Goal: Complete application form: Complete application form

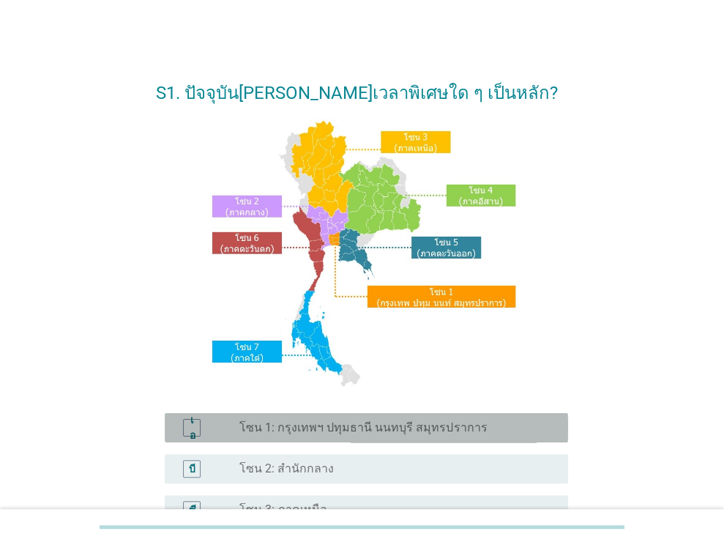
click at [450, 431] on font "โซน 1: กรุงเทพฯ ปทุมธานี นนทบุรี สมุทรปราการ" at bounding box center [364, 427] width 248 height 14
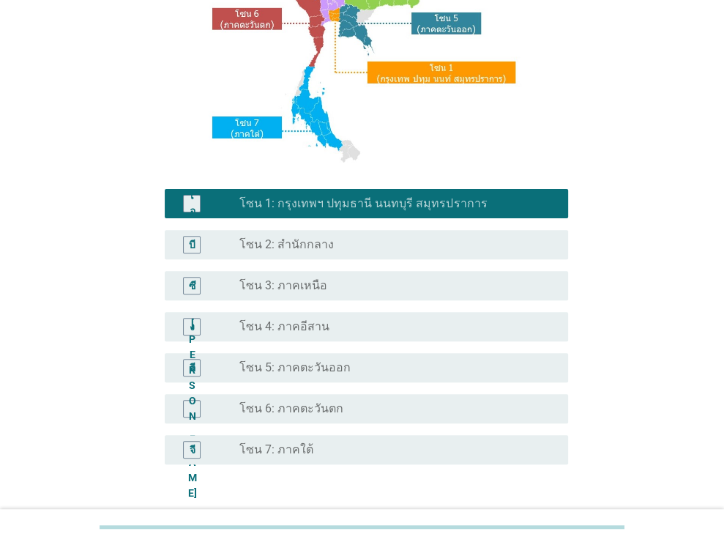
scroll to position [332, 0]
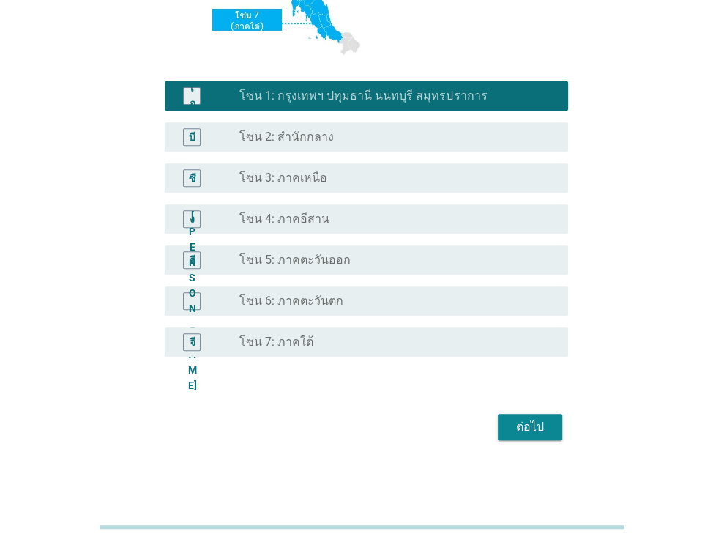
click at [522, 428] on font "ต่อไป" at bounding box center [530, 427] width 28 height 14
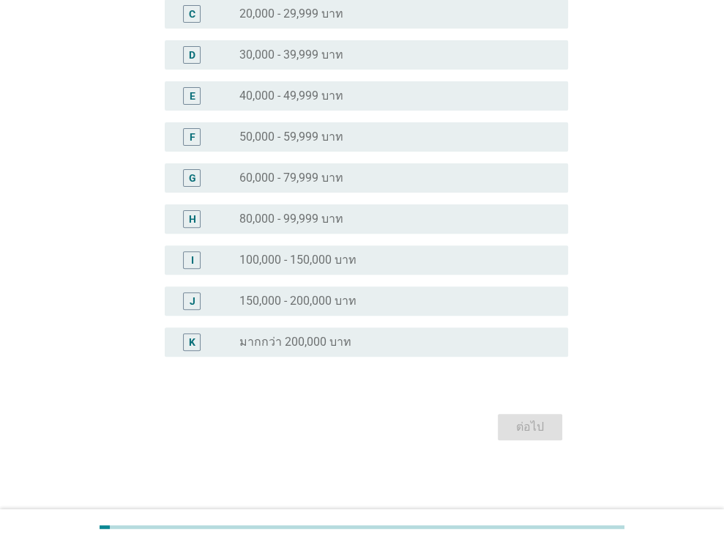
scroll to position [0, 0]
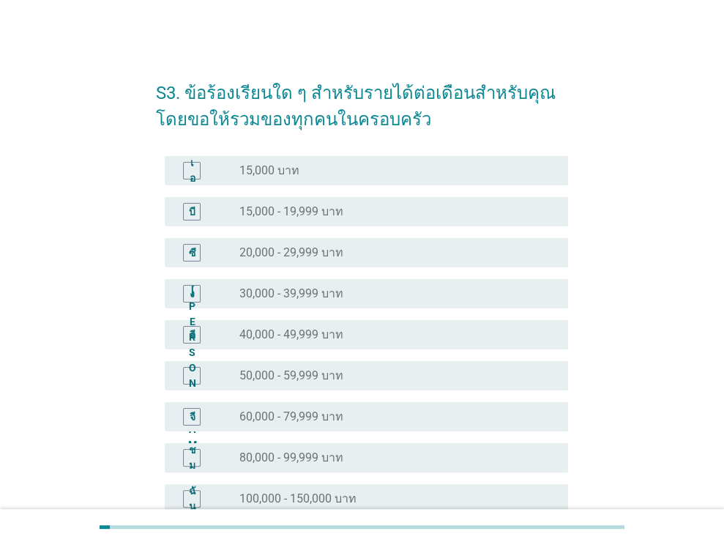
click at [357, 209] on div "ปุ่มวิทยุ[PERSON_NAME]เลือก 15,000 - 19,999 บาท" at bounding box center [392, 211] width 305 height 15
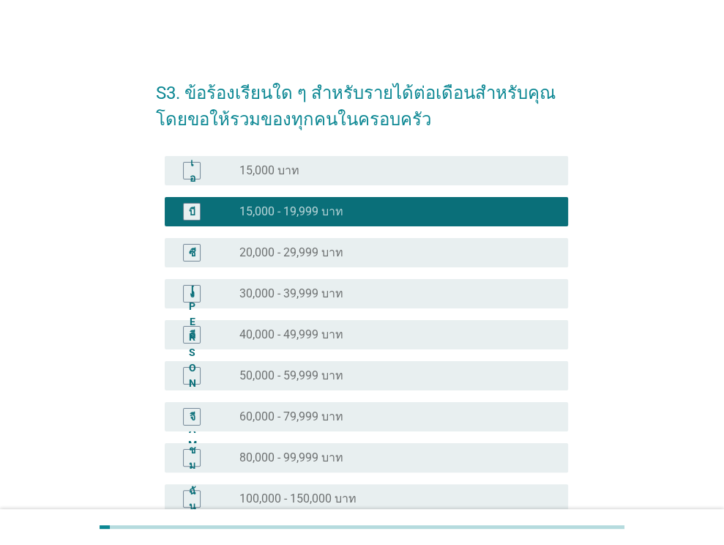
scroll to position [239, 0]
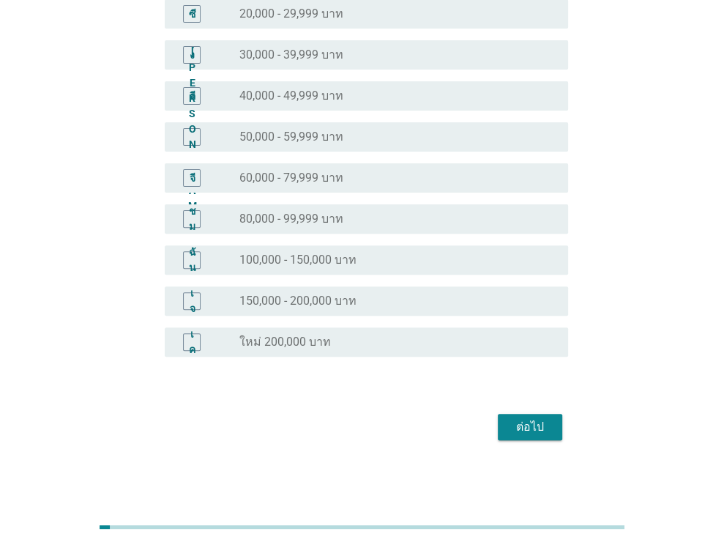
click at [507, 430] on button "ต่อไป" at bounding box center [530, 427] width 64 height 26
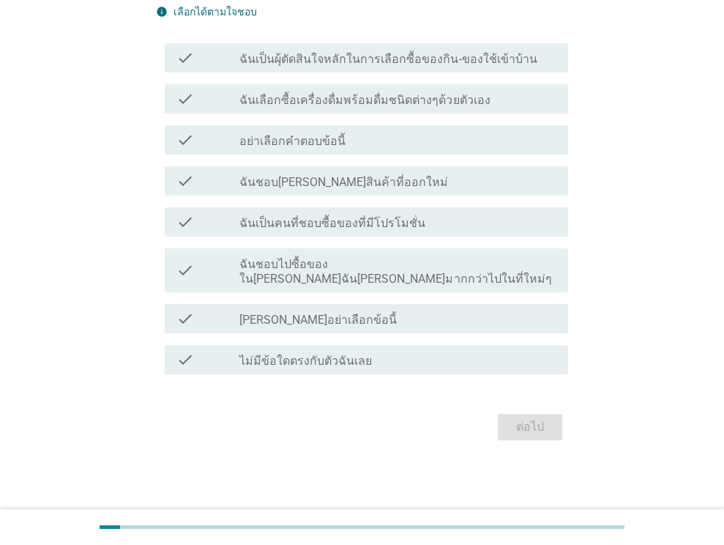
scroll to position [0, 0]
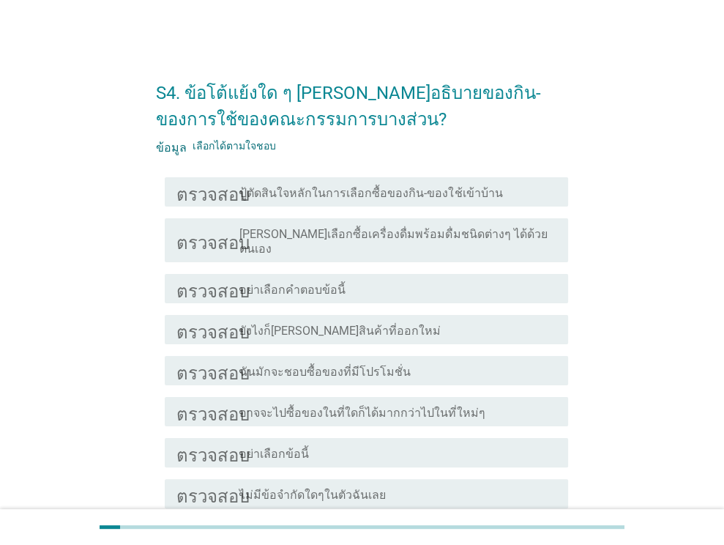
click at [333, 182] on div "ตรวจสอบ โครงร่างกล่องกาเครื่องหมายว่าง ปู้ตัดสินใจหลักในการเลือกซื้อของกิน-ของใ…" at bounding box center [367, 191] width 404 height 29
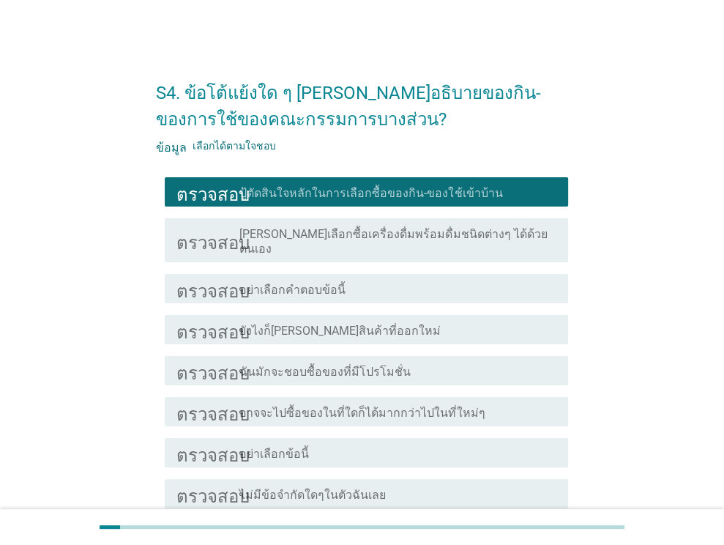
scroll to position [119, 0]
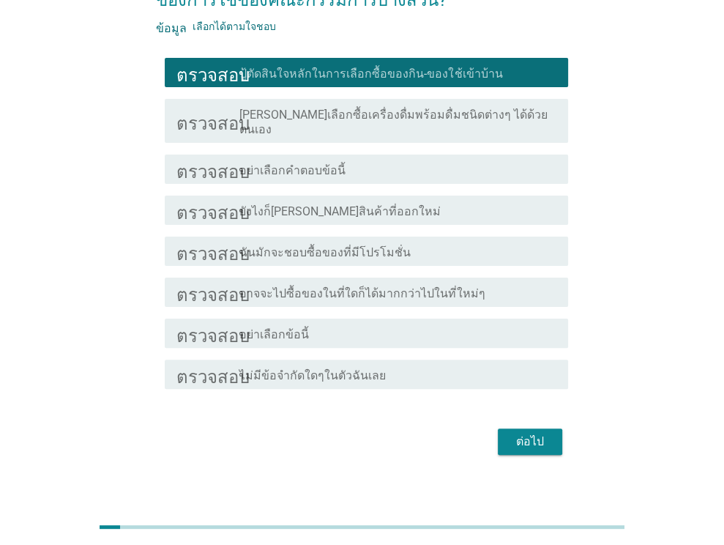
click at [522, 434] on font "ต่อไป" at bounding box center [530, 441] width 28 height 14
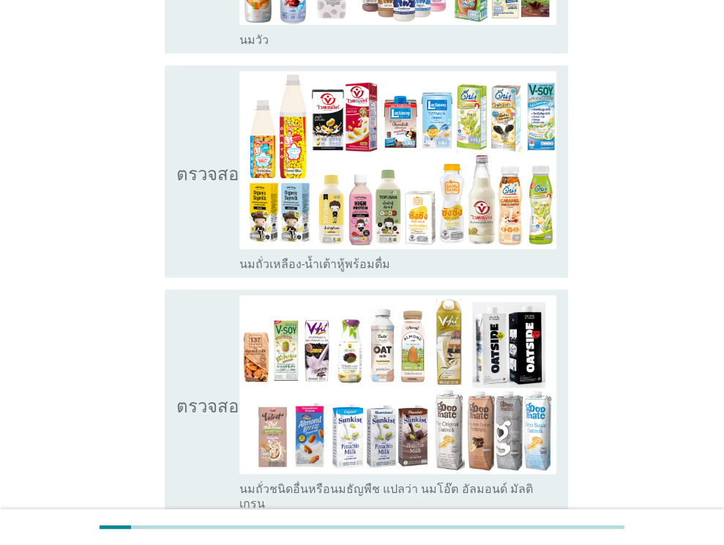
scroll to position [0, 0]
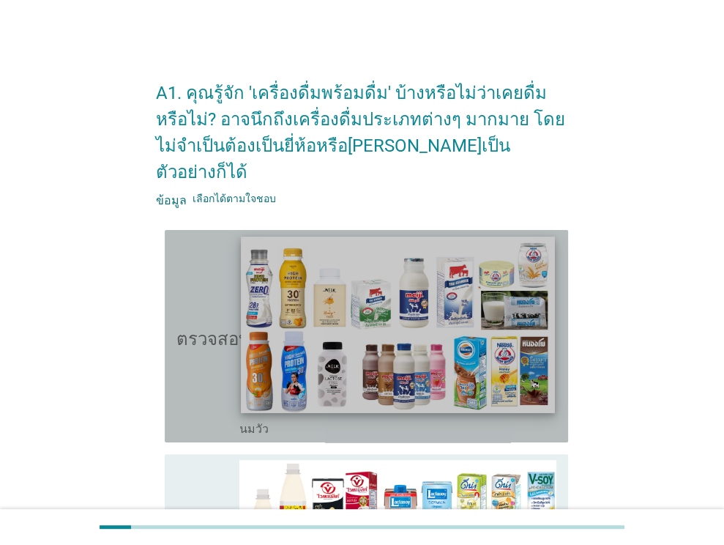
click at [431, 309] on img at bounding box center [398, 325] width 313 height 177
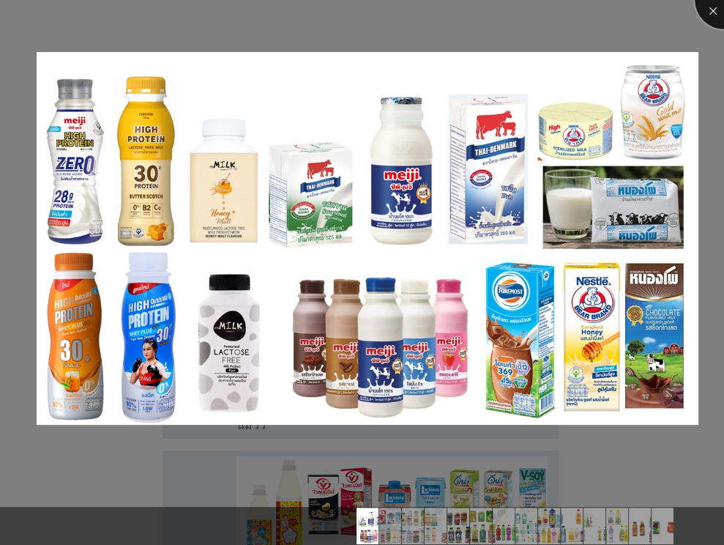
click at [716, 11] on div at bounding box center [724, 0] width 59 height 59
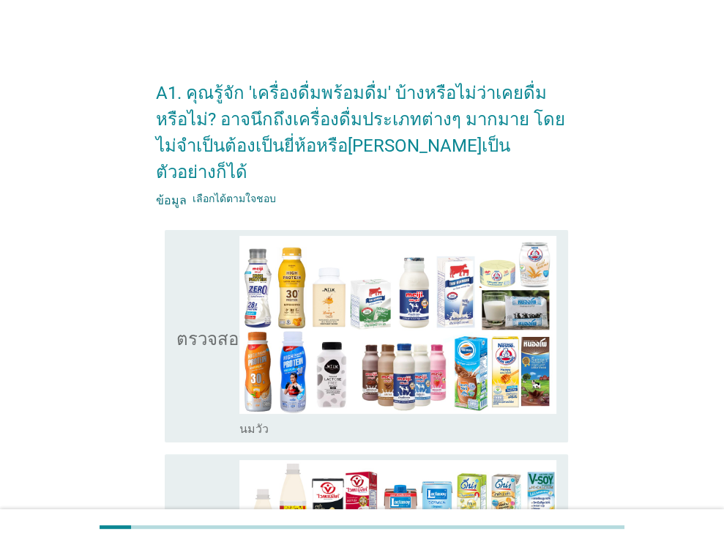
click at [201, 380] on icon "ตรวจสอบ" at bounding box center [213, 336] width 73 height 201
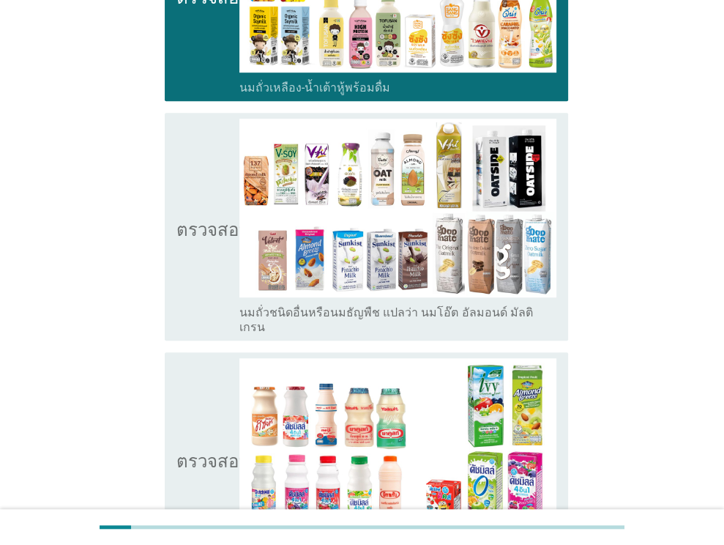
scroll to position [569, 0]
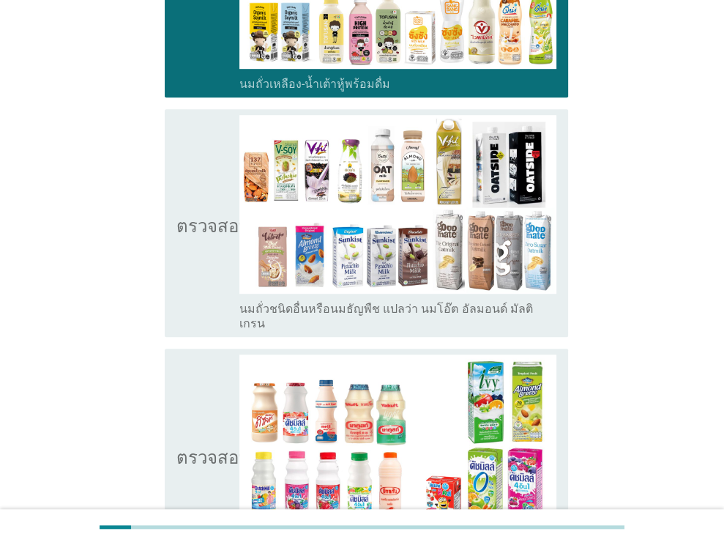
click at [188, 269] on icon "ตรวจสอบ" at bounding box center [213, 222] width 73 height 215
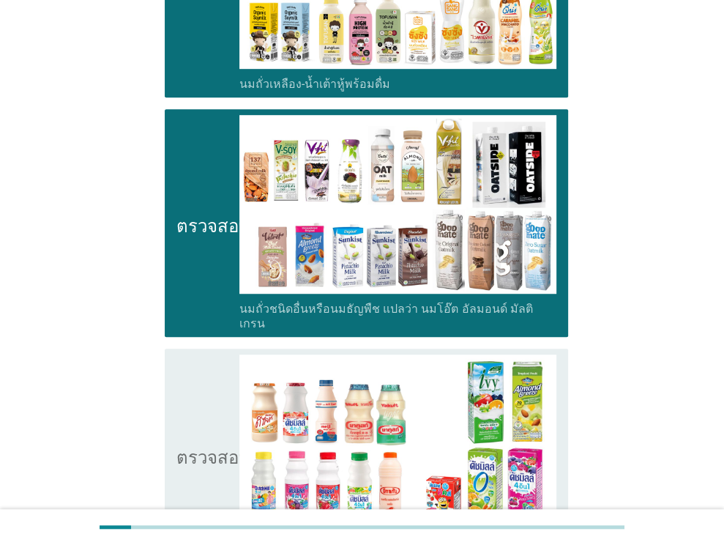
click at [186, 450] on icon "ตรวจสอบ" at bounding box center [213, 455] width 73 height 201
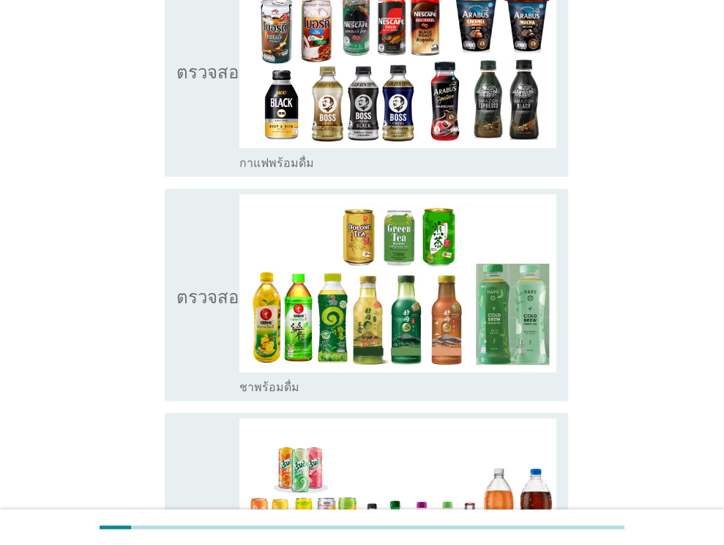
scroll to position [1190, 0]
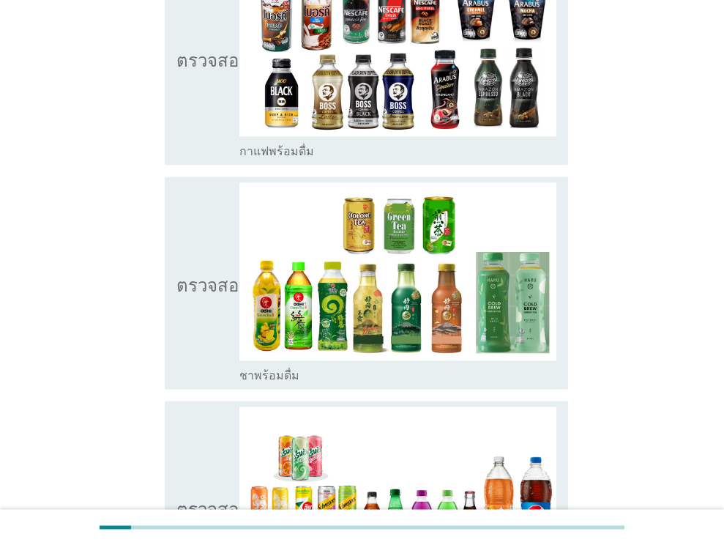
click at [211, 77] on icon "ตรวจสอบ" at bounding box center [213, 58] width 73 height 201
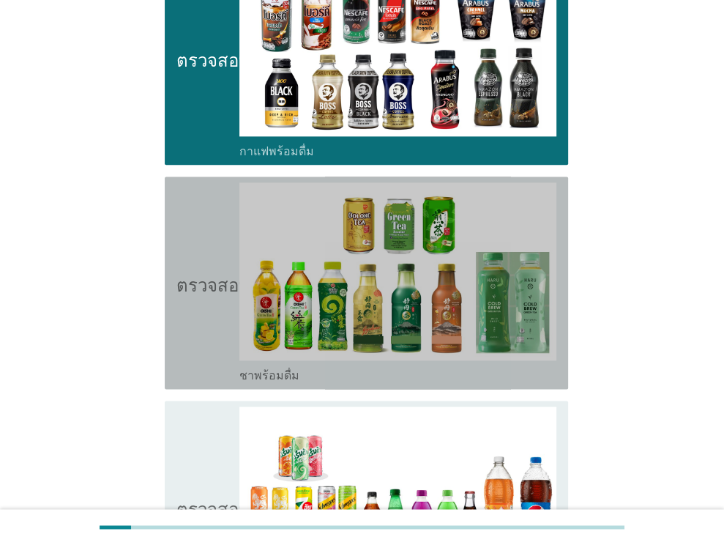
click at [205, 301] on icon "ตรวจสอบ" at bounding box center [213, 282] width 73 height 201
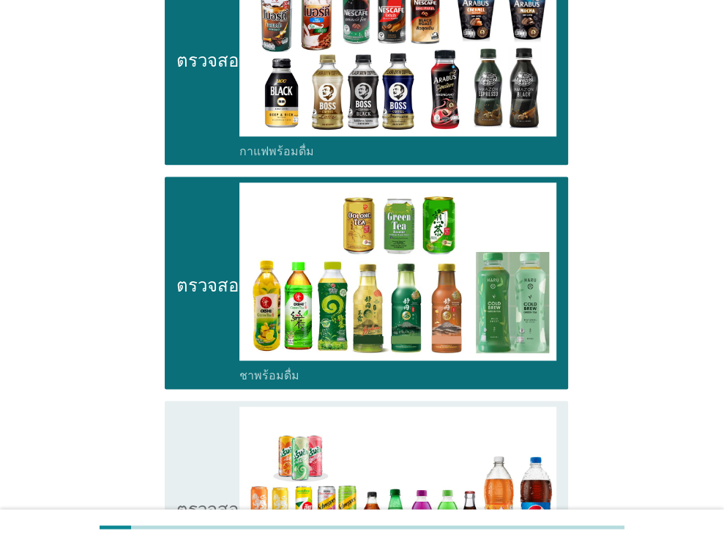
click at [208, 445] on icon "ตรวจสอบ" at bounding box center [213, 507] width 73 height 201
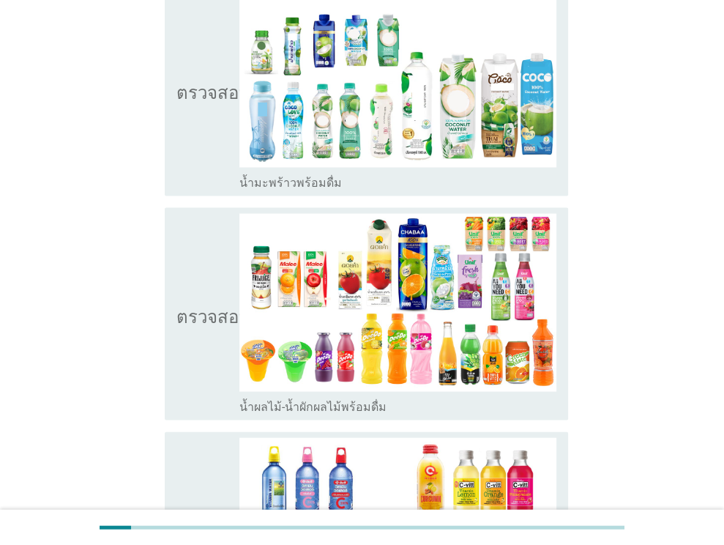
scroll to position [1844, 0]
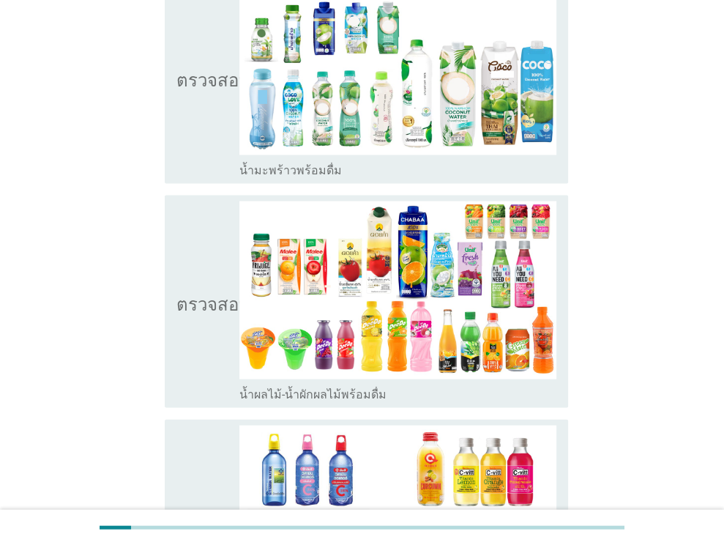
click at [184, 97] on icon "ตรวจสอบ" at bounding box center [213, 77] width 73 height 201
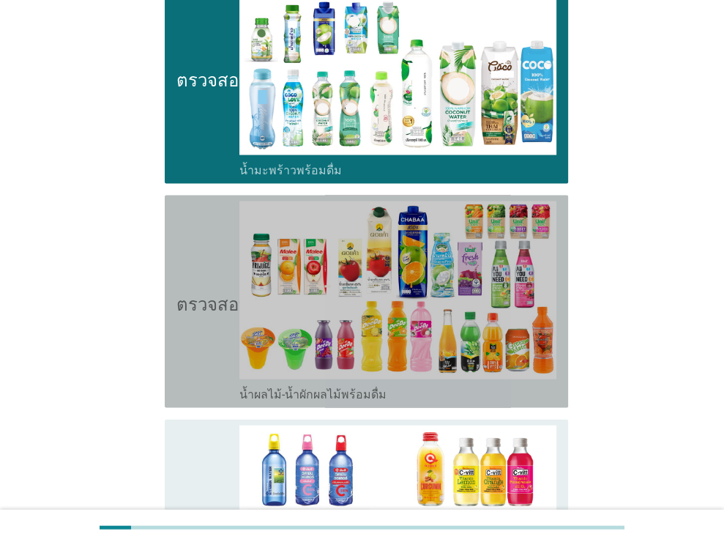
click at [184, 220] on icon "ตรวจสอบ" at bounding box center [213, 301] width 73 height 201
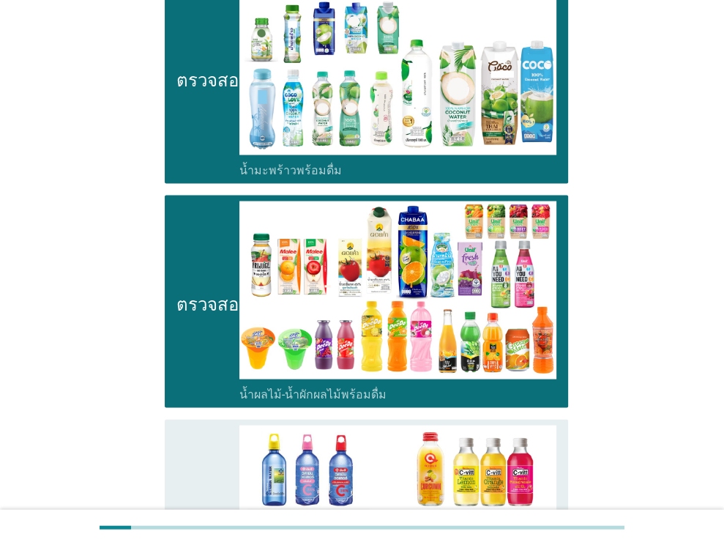
click at [207, 426] on icon "ตรวจสอบ" at bounding box center [213, 526] width 73 height 201
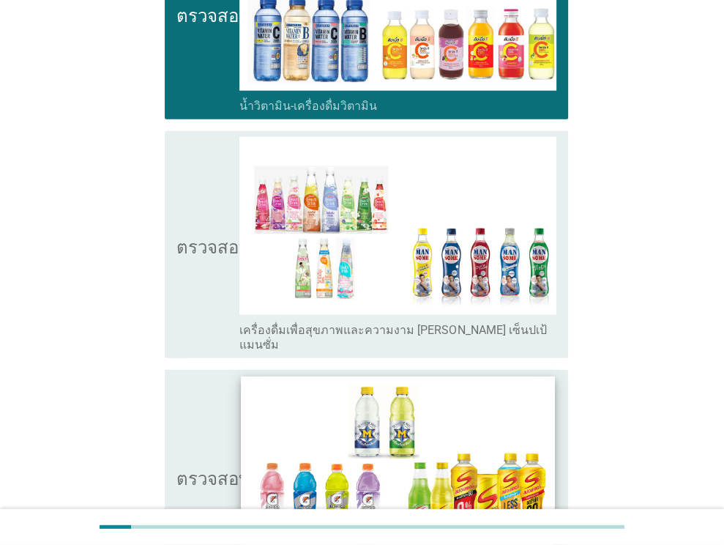
scroll to position [2361, 0]
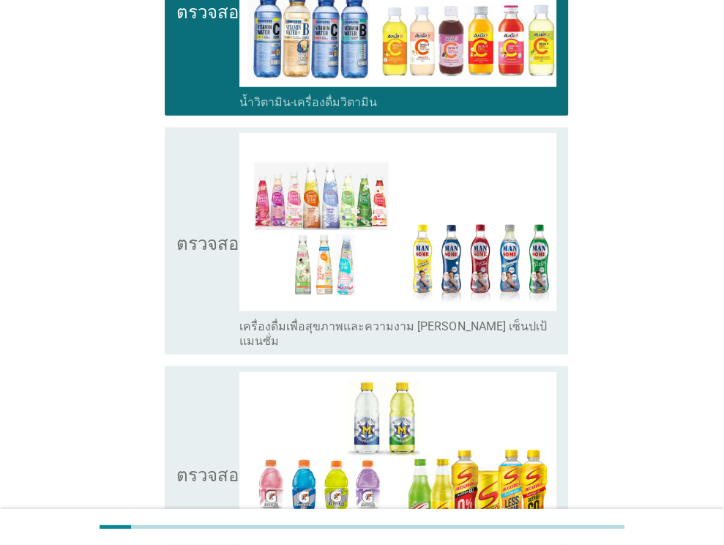
click at [205, 241] on icon "ตรวจสอบ" at bounding box center [213, 240] width 73 height 215
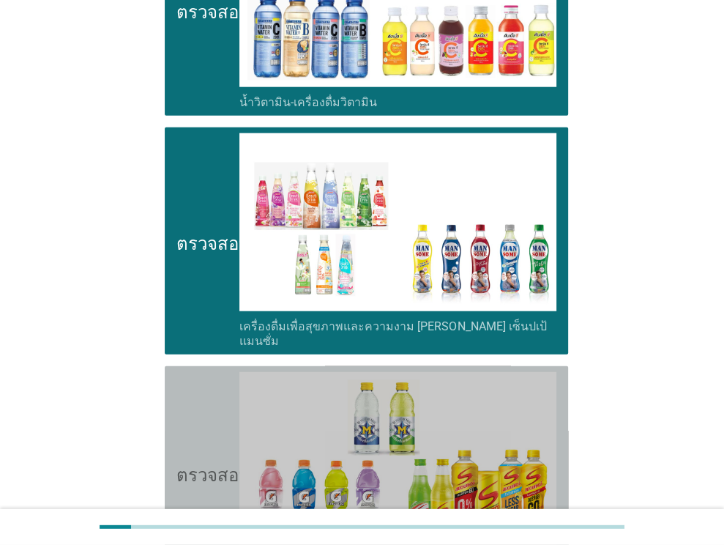
click at [202, 469] on icon "ตรวจสอบ" at bounding box center [213, 472] width 73 height 201
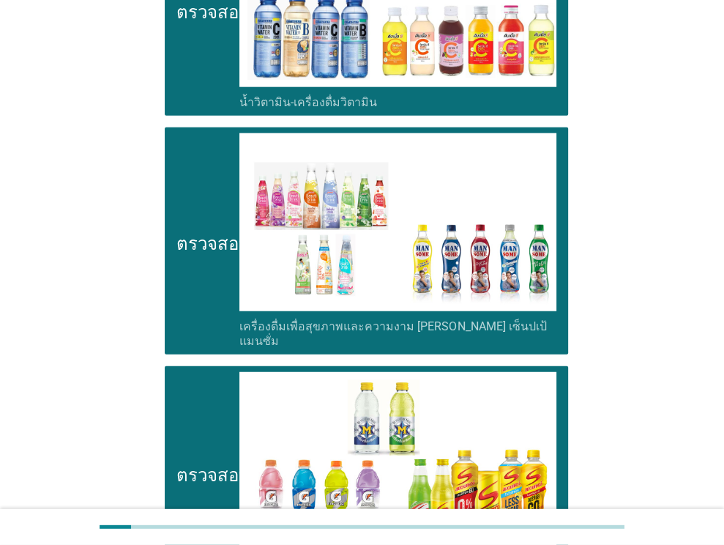
scroll to position [2994, 0]
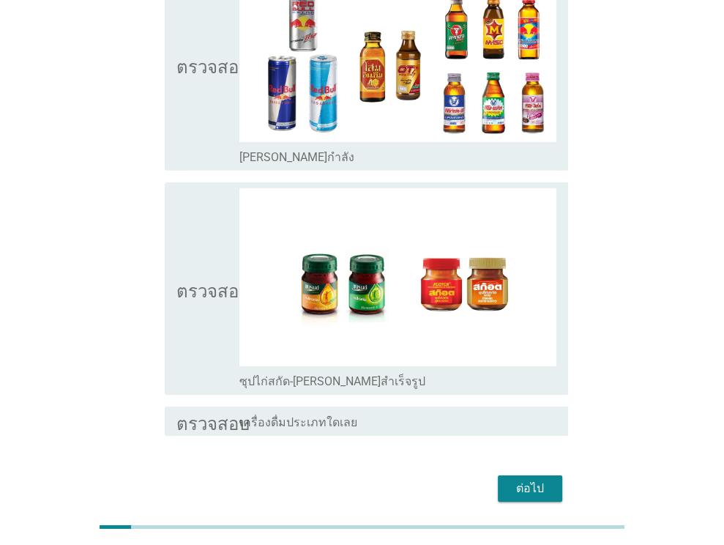
click at [234, 81] on icon "ตรวจสอบ" at bounding box center [213, 64] width 73 height 201
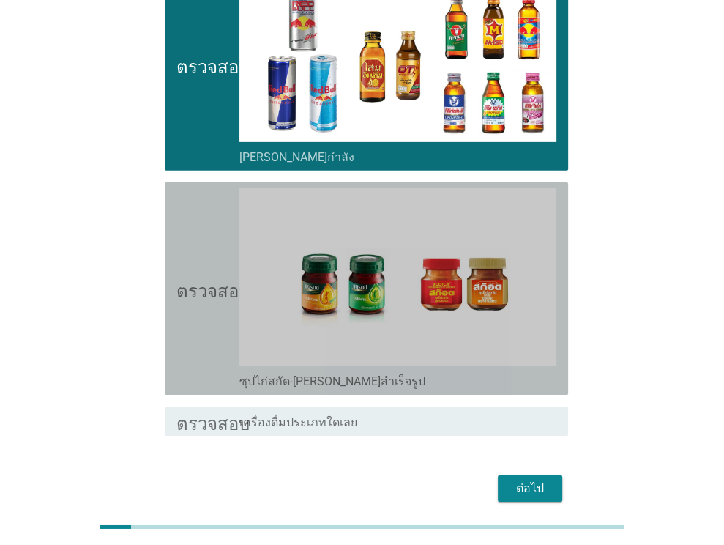
click at [192, 266] on icon "ตรวจสอบ" at bounding box center [213, 288] width 73 height 201
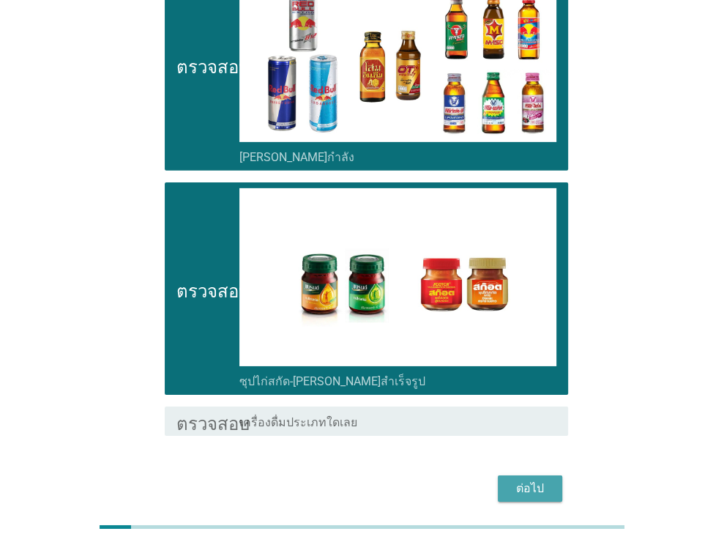
click at [527, 481] on font "ต่อไป" at bounding box center [530, 488] width 28 height 14
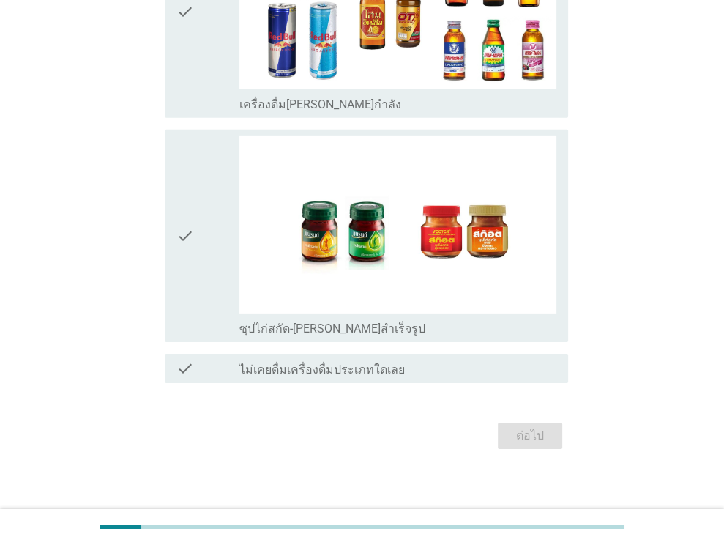
scroll to position [0, 0]
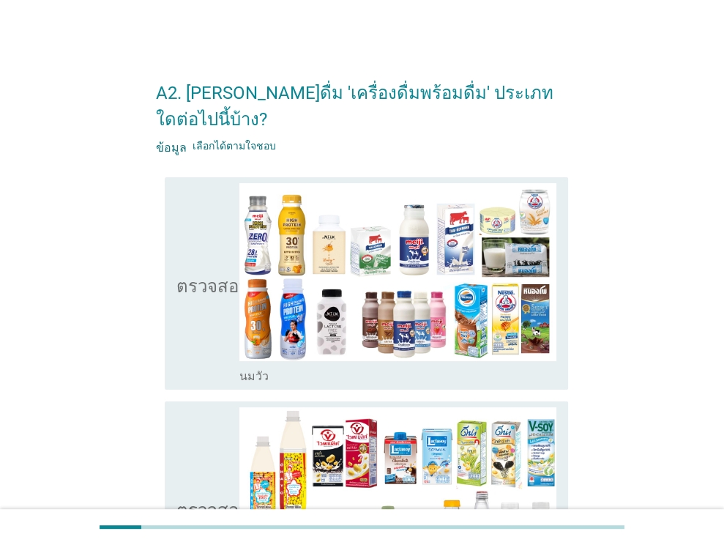
click at [198, 320] on icon "ตรวจสอบ" at bounding box center [213, 283] width 73 height 201
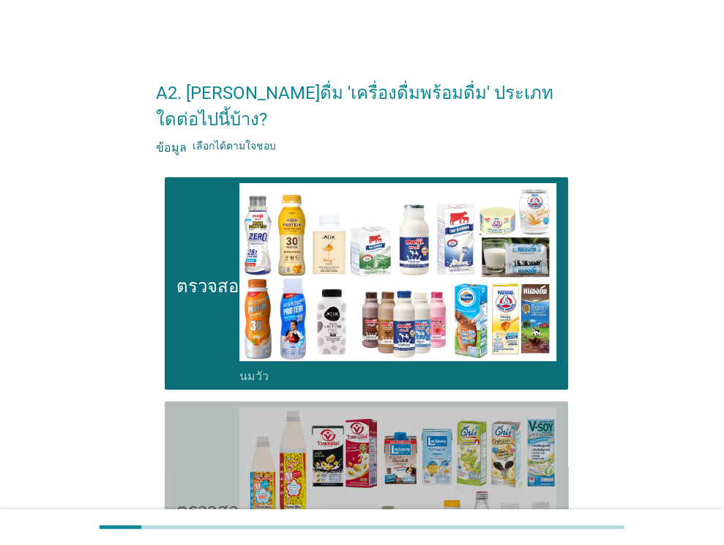
click at [195, 427] on icon "ตรวจสอบ" at bounding box center [213, 507] width 73 height 201
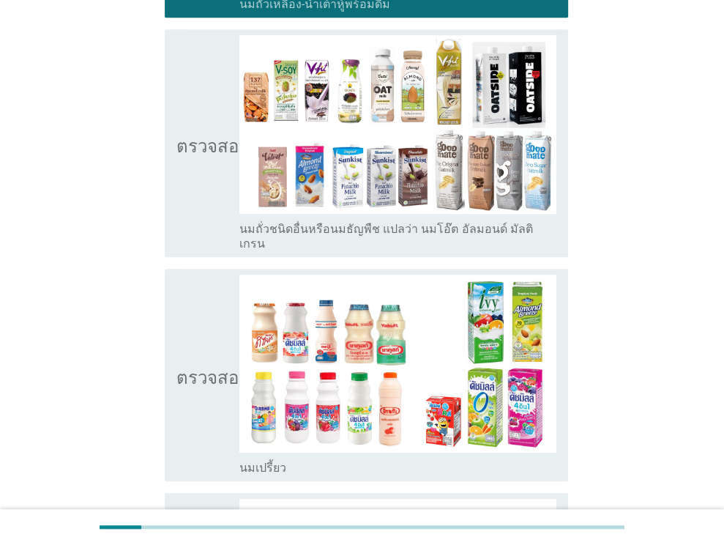
scroll to position [601, 0]
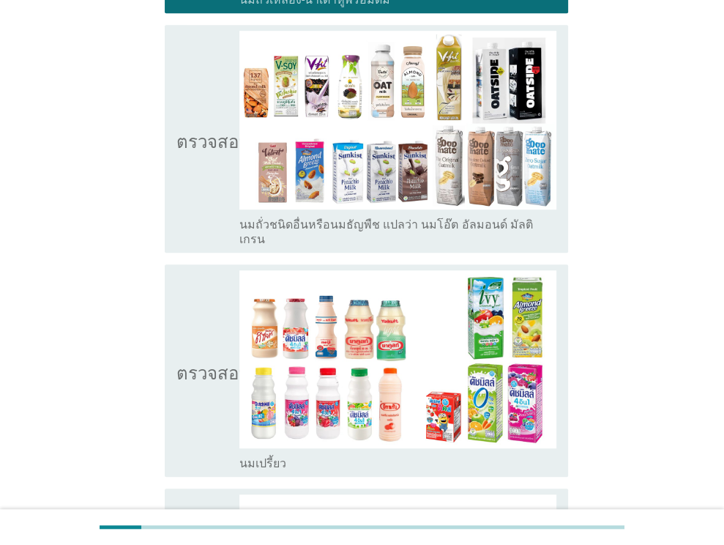
click at [193, 138] on icon "ตรวจสอบ" at bounding box center [213, 138] width 73 height 215
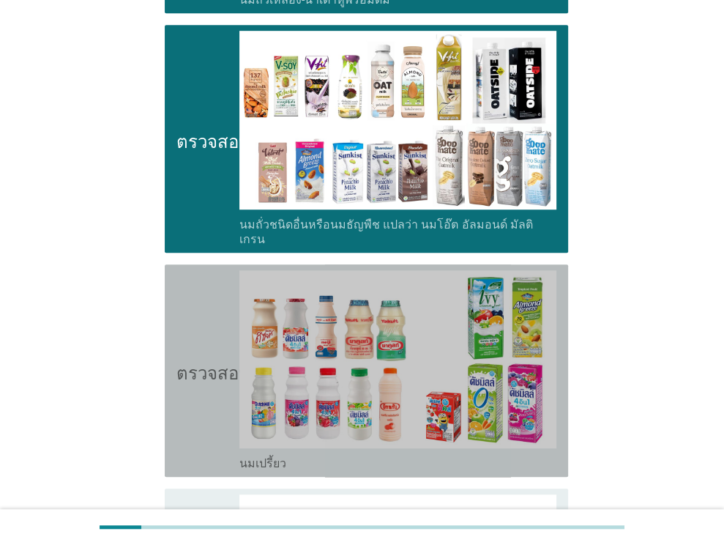
click at [196, 270] on icon "ตรวจสอบ" at bounding box center [213, 370] width 73 height 201
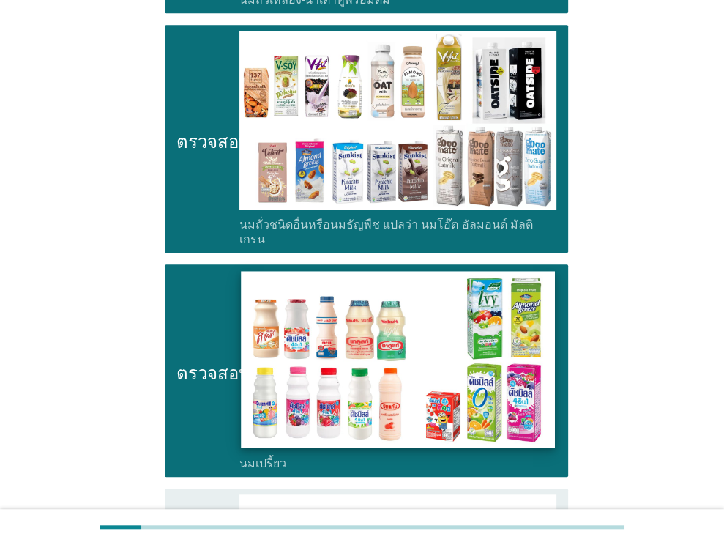
drag, startPoint x: 212, startPoint y: 469, endPoint x: 390, endPoint y: 319, distance: 233.4
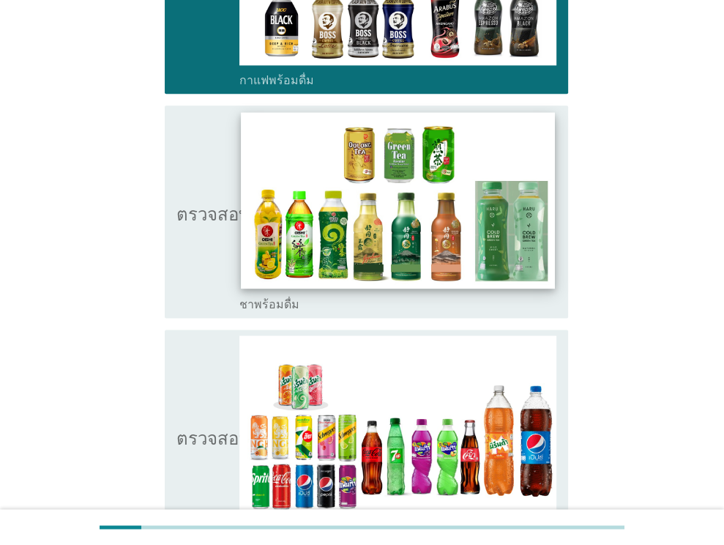
scroll to position [1204, 0]
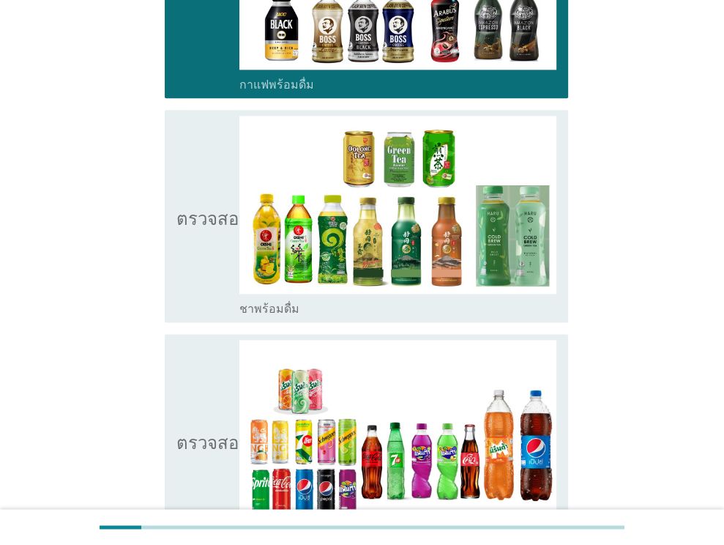
click at [194, 219] on icon "ตรวจสอบ" at bounding box center [213, 216] width 73 height 201
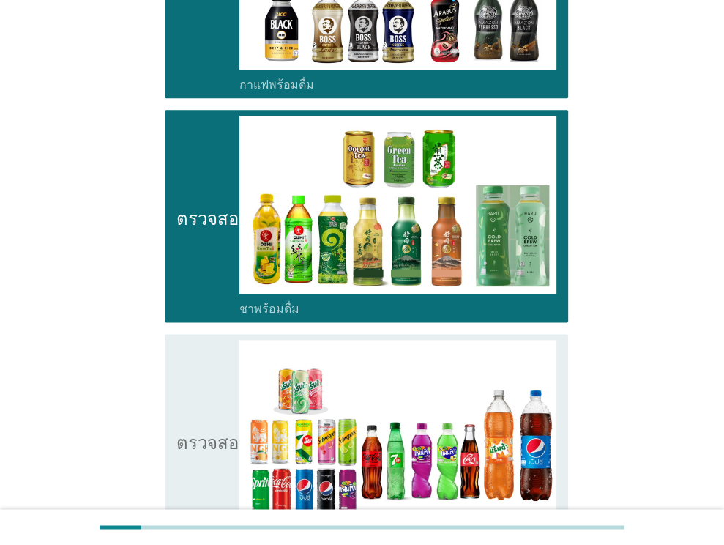
click at [192, 340] on icon "ตรวจสอบ" at bounding box center [213, 440] width 73 height 201
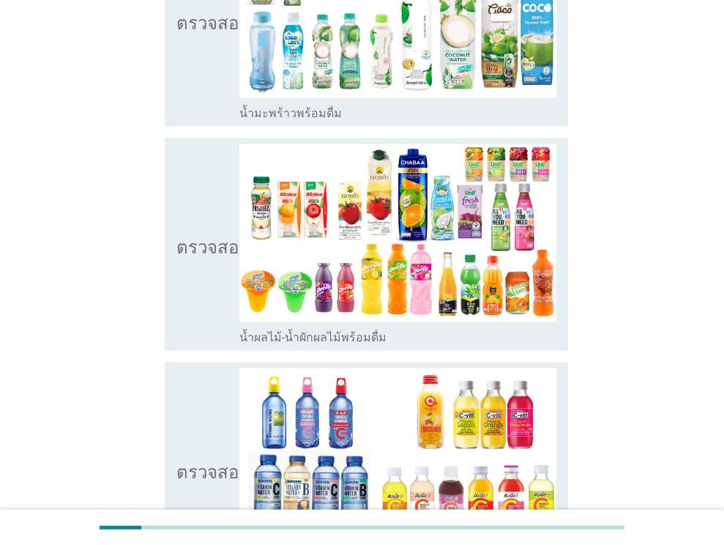
scroll to position [1849, 0]
click at [203, 56] on icon "ตรวจสอบ" at bounding box center [213, 19] width 73 height 201
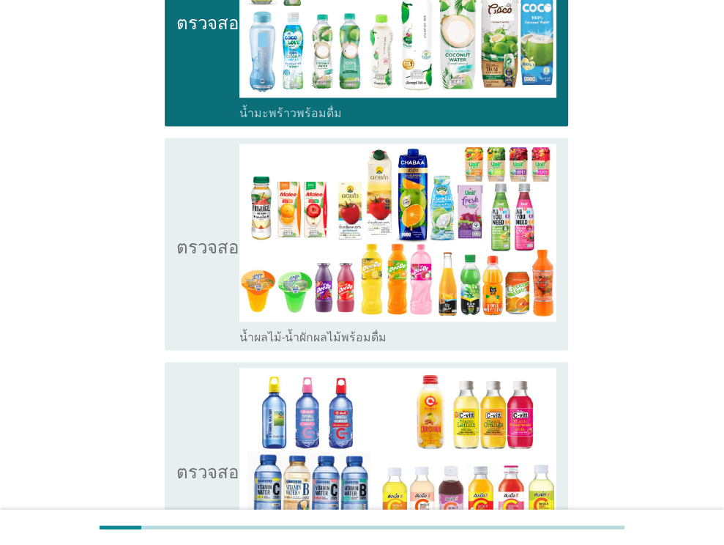
click at [193, 163] on icon "ตรวจสอบ" at bounding box center [213, 244] width 73 height 201
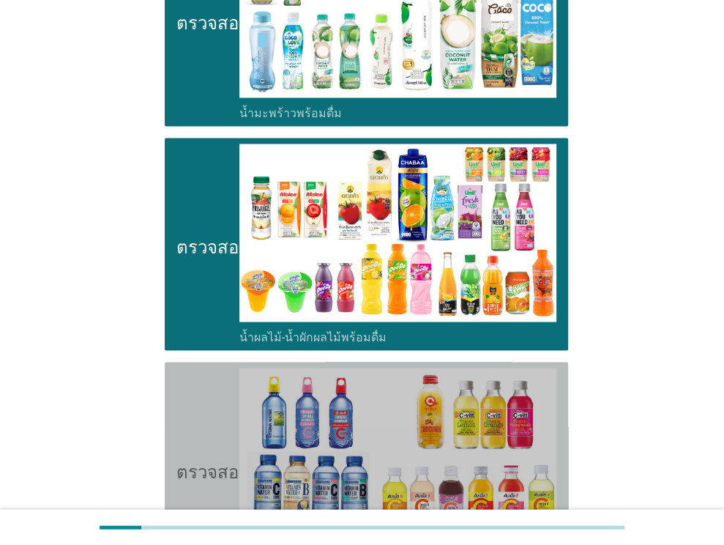
click at [210, 368] on icon "ตรวจสอบ" at bounding box center [213, 468] width 73 height 201
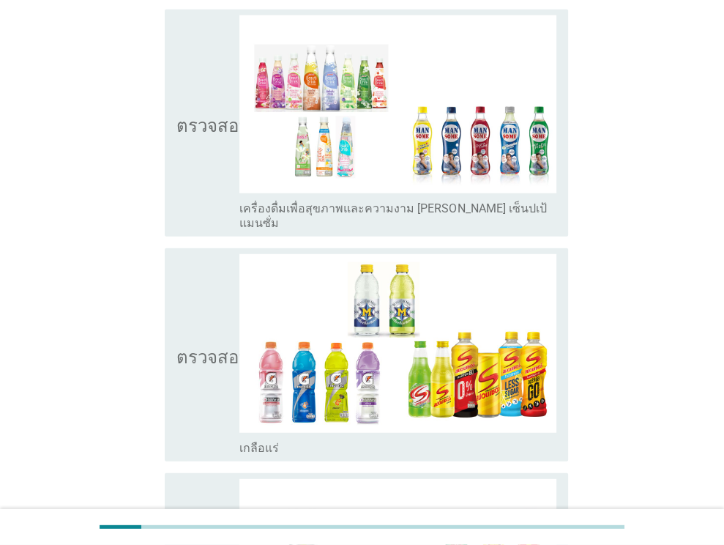
scroll to position [2435, 0]
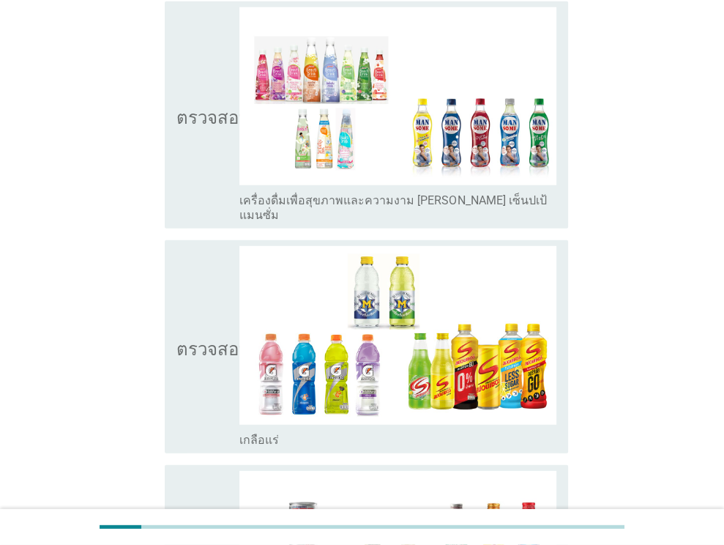
click at [211, 103] on icon "ตรวจสอบ" at bounding box center [213, 114] width 73 height 215
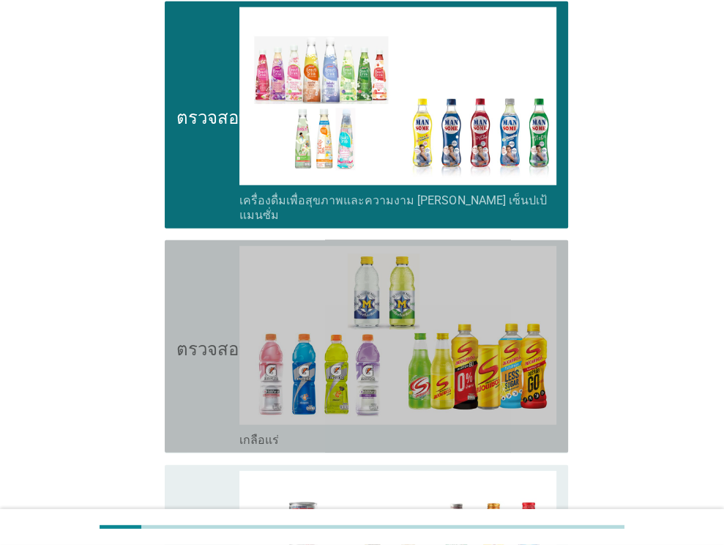
click at [216, 257] on icon "ตรวจสอบ" at bounding box center [213, 346] width 73 height 201
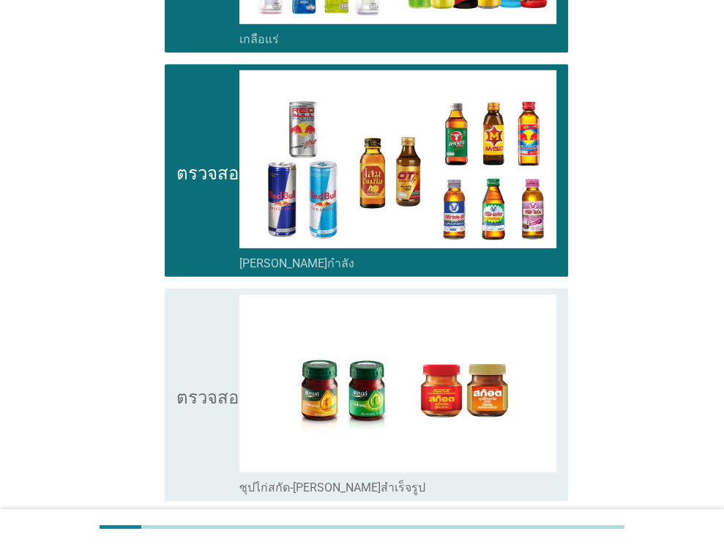
scroll to position [2942, 0]
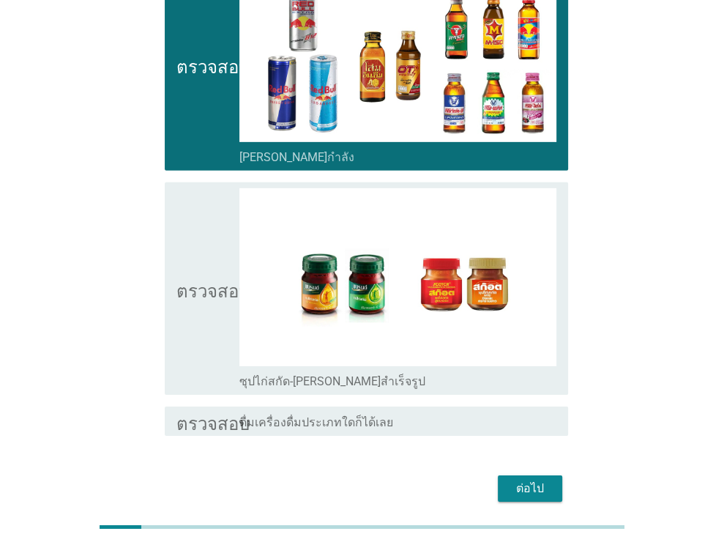
click at [193, 280] on font "ตรวจสอบ" at bounding box center [213, 289] width 73 height 18
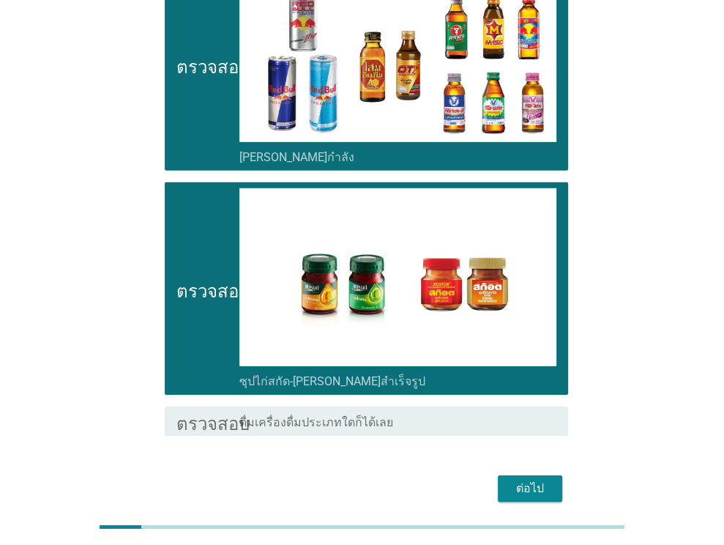
click at [524, 481] on font "ต่อไป" at bounding box center [530, 488] width 28 height 14
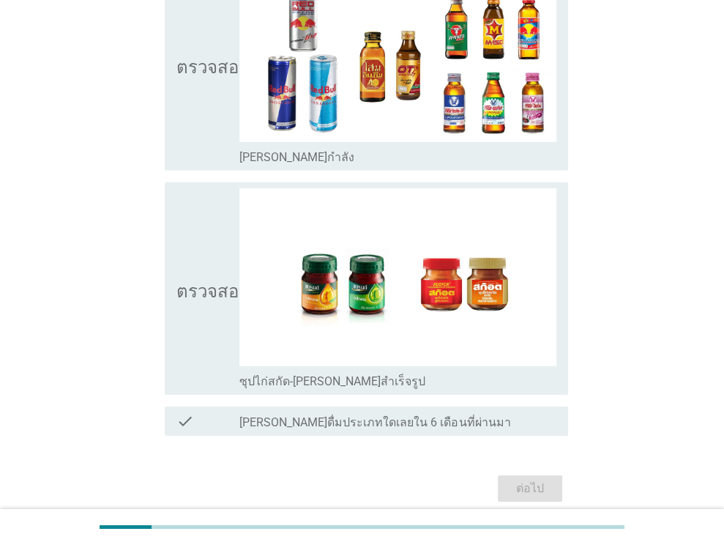
scroll to position [0, 0]
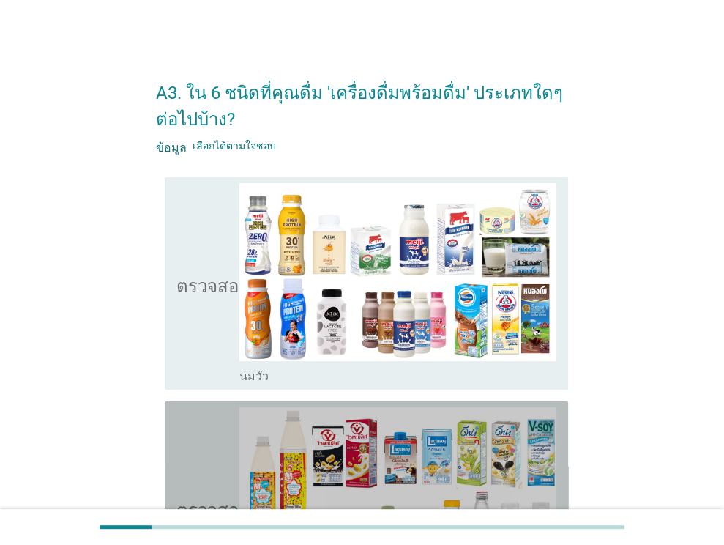
click at [179, 464] on icon "ตรวจสอบ" at bounding box center [213, 507] width 73 height 201
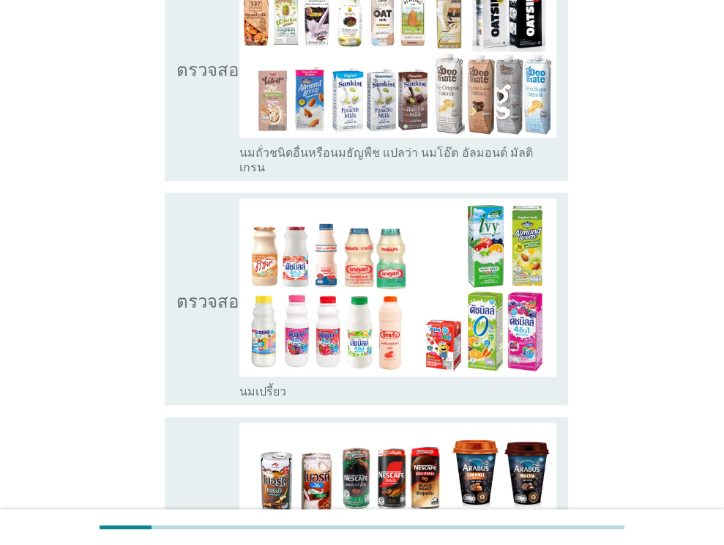
scroll to position [674, 0]
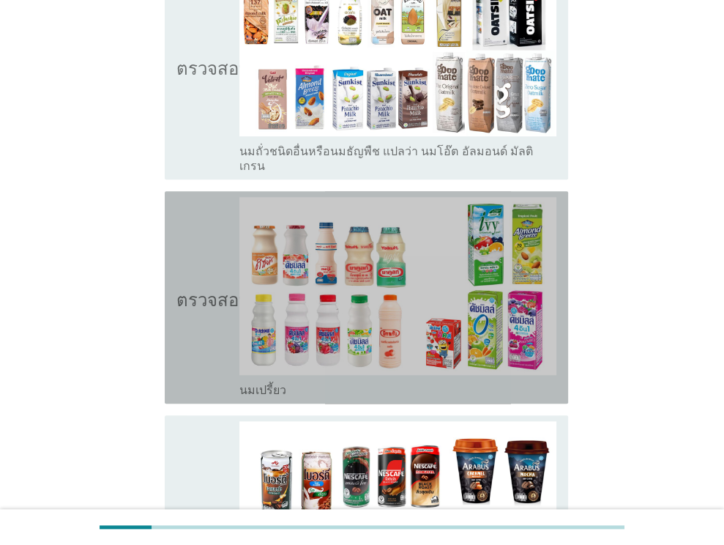
click at [220, 341] on icon "ตรวจสอบ" at bounding box center [213, 297] width 73 height 201
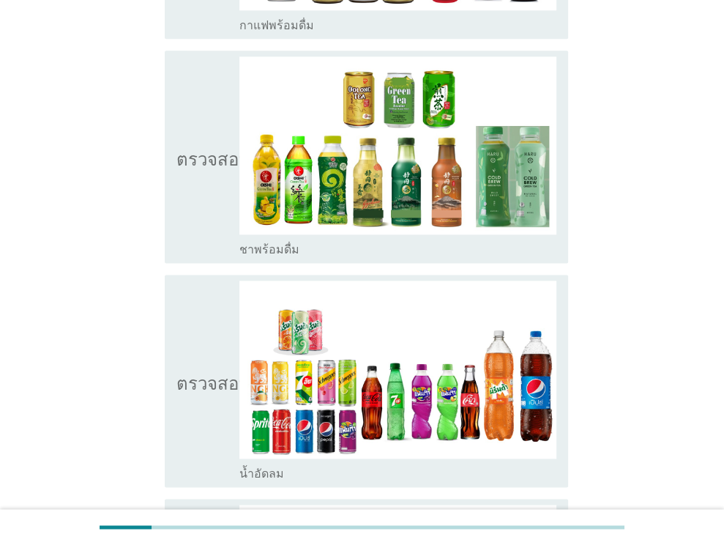
scroll to position [1348, 0]
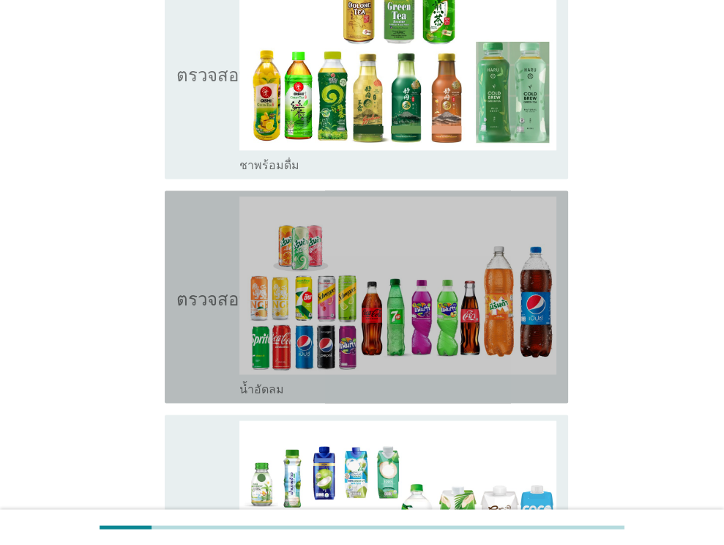
click at [220, 341] on icon "ตรวจสอบ" at bounding box center [213, 296] width 73 height 201
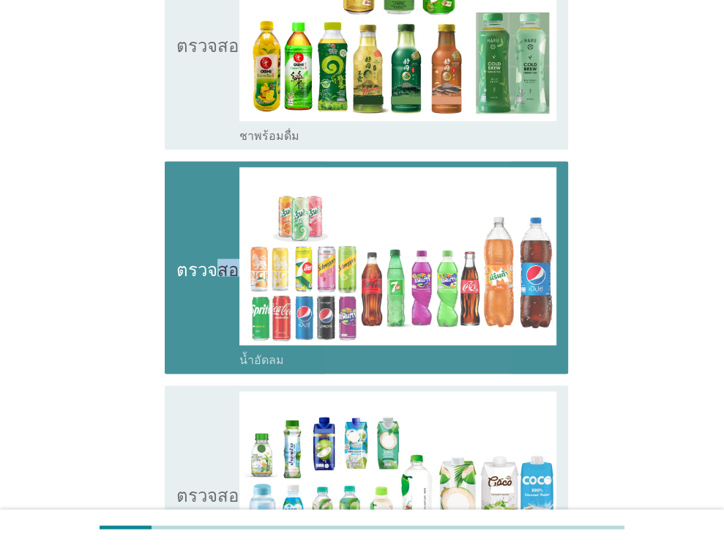
click at [220, 341] on icon "ตรวจสอบ" at bounding box center [213, 267] width 73 height 201
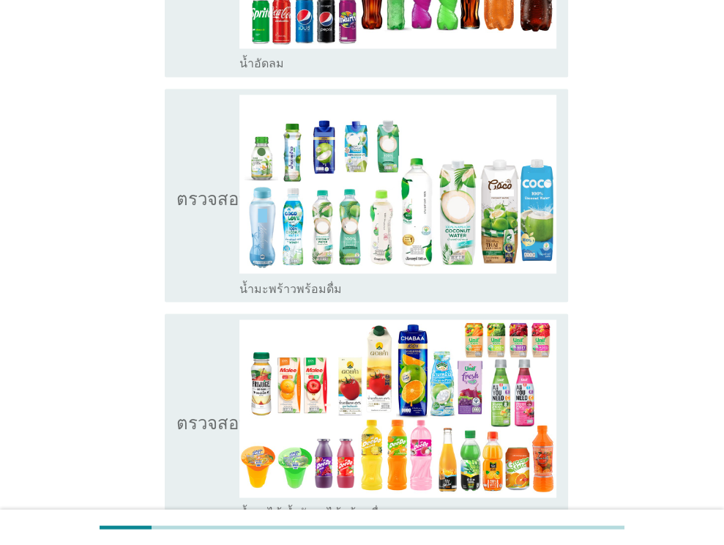
scroll to position [1670, 0]
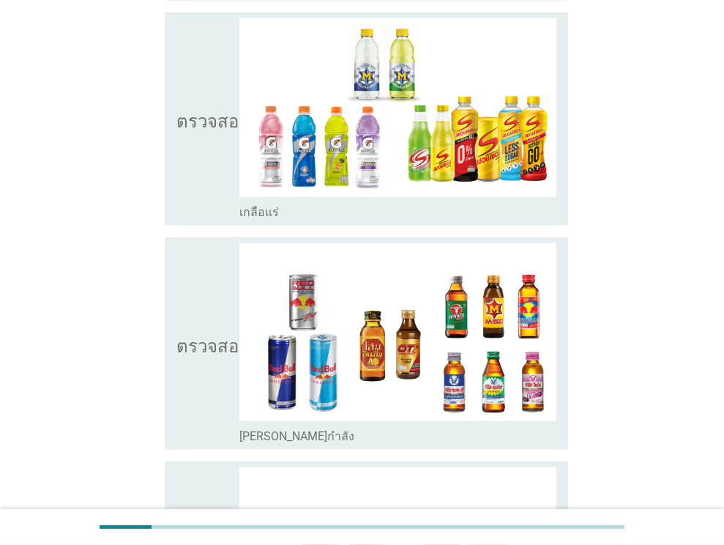
scroll to position [2666, 0]
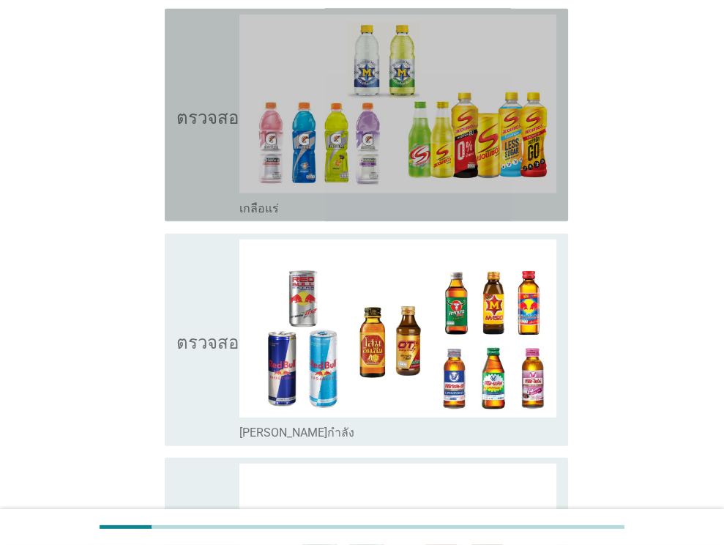
click at [198, 133] on icon "ตรวจสอบ" at bounding box center [213, 115] width 73 height 201
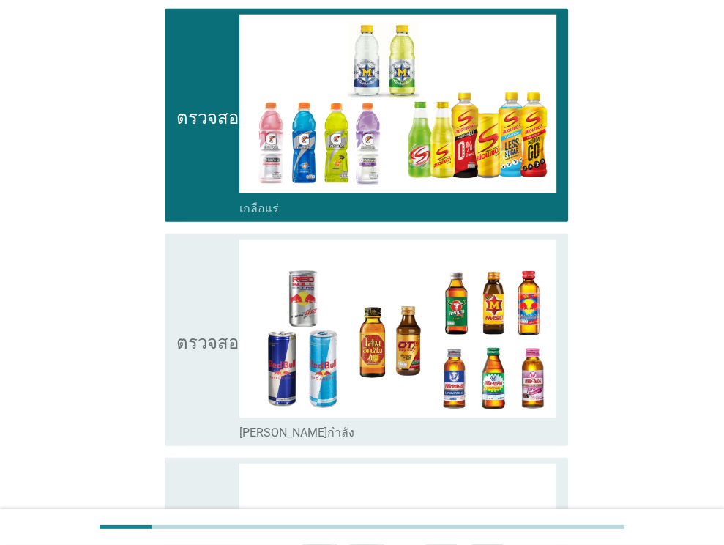
click at [204, 275] on icon "ตรวจสอบ" at bounding box center [213, 340] width 73 height 201
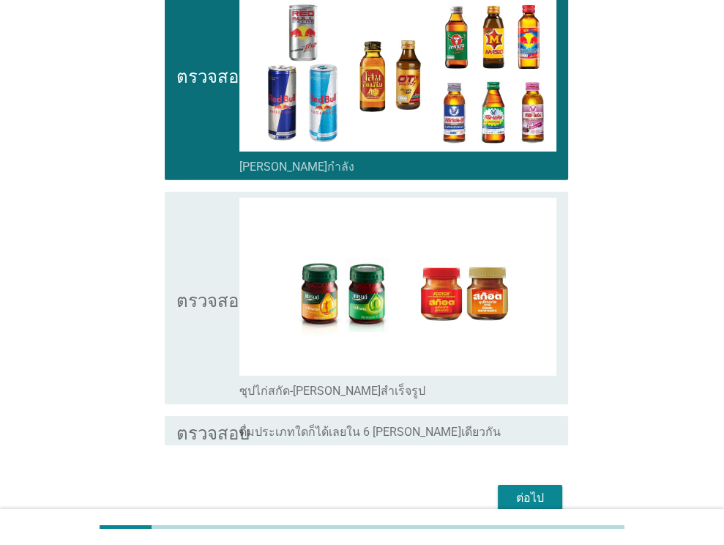
scroll to position [2968, 0]
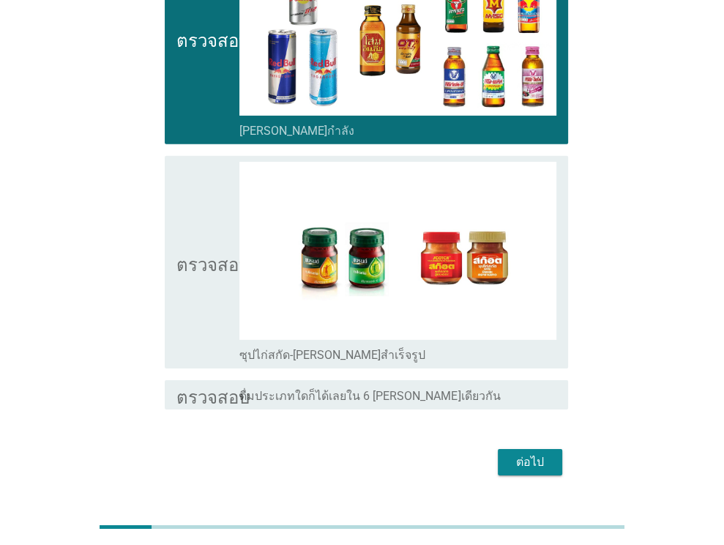
click at [507, 449] on button "ต่อไป" at bounding box center [530, 462] width 64 height 26
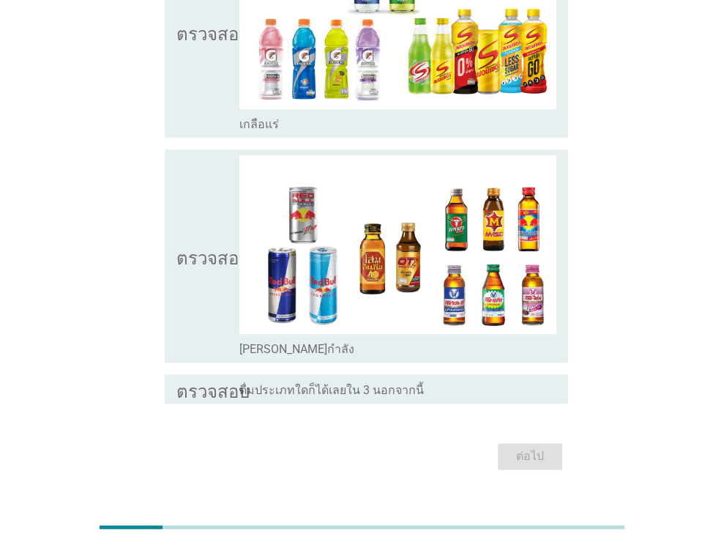
scroll to position [923, 0]
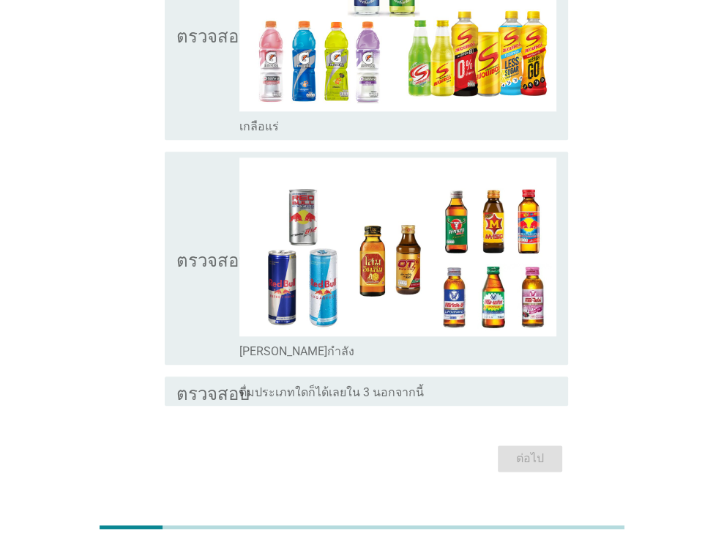
click at [227, 207] on icon "ตรวจสอบ" at bounding box center [213, 257] width 73 height 201
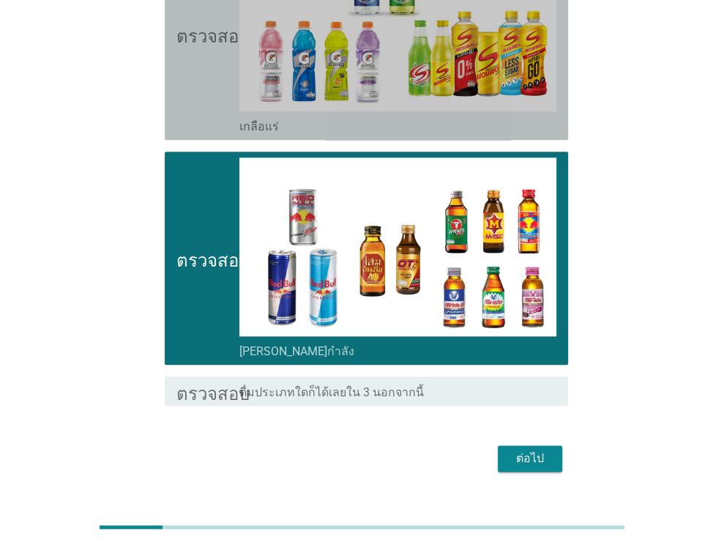
click at [203, 73] on icon "ตรวจสอบ" at bounding box center [213, 33] width 73 height 201
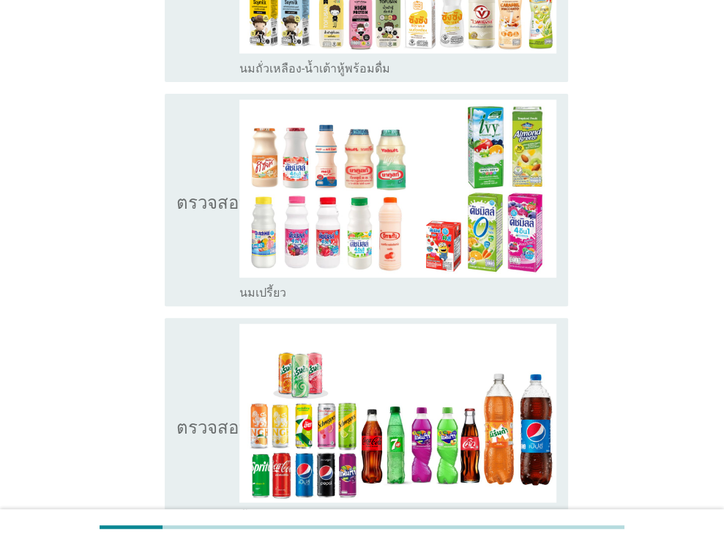
scroll to position [278, 0]
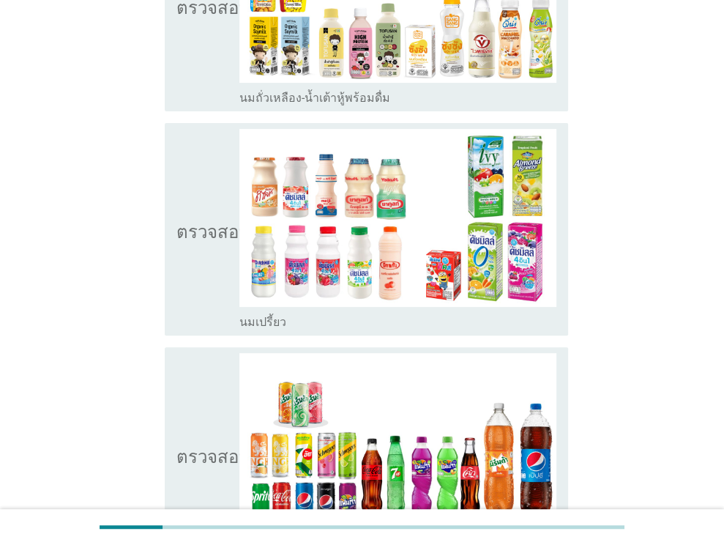
click at [182, 431] on icon "ตรวจสอบ" at bounding box center [213, 453] width 73 height 201
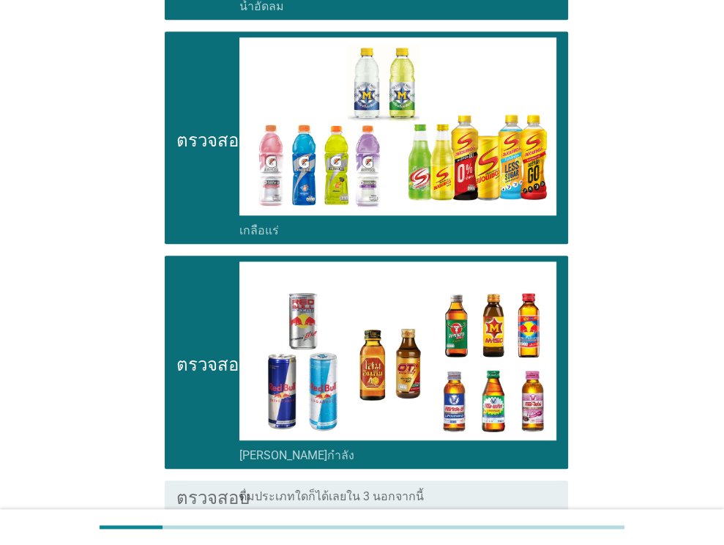
scroll to position [952, 0]
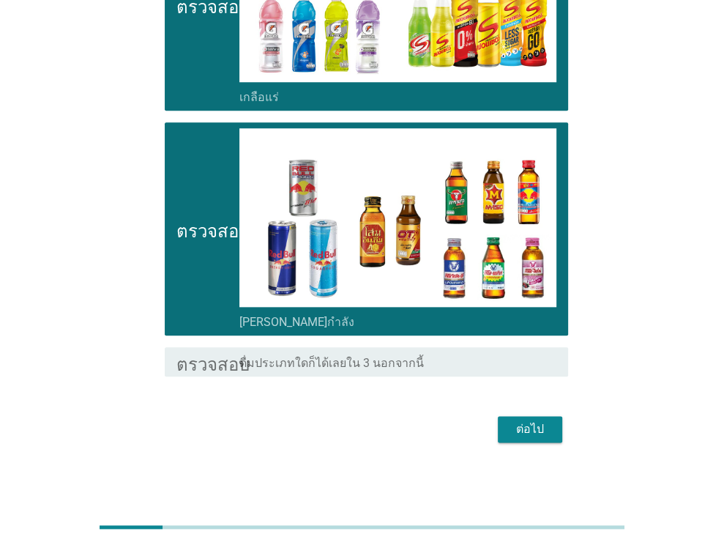
click at [545, 421] on div "ต่อไป" at bounding box center [530, 429] width 41 height 18
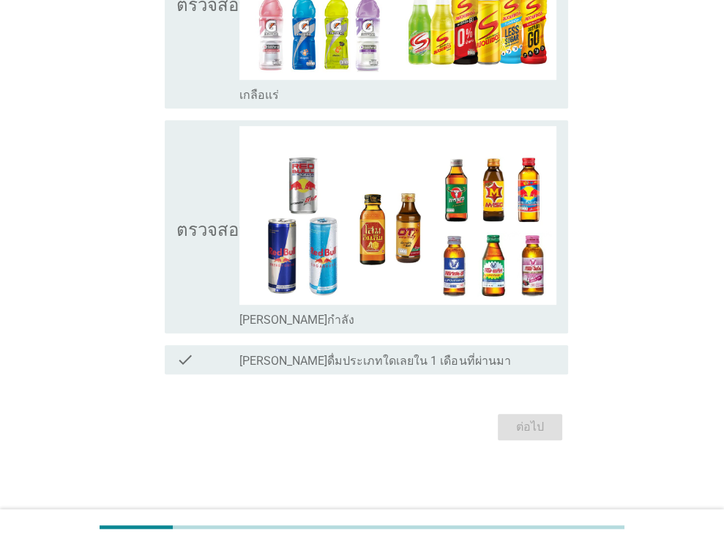
scroll to position [0, 0]
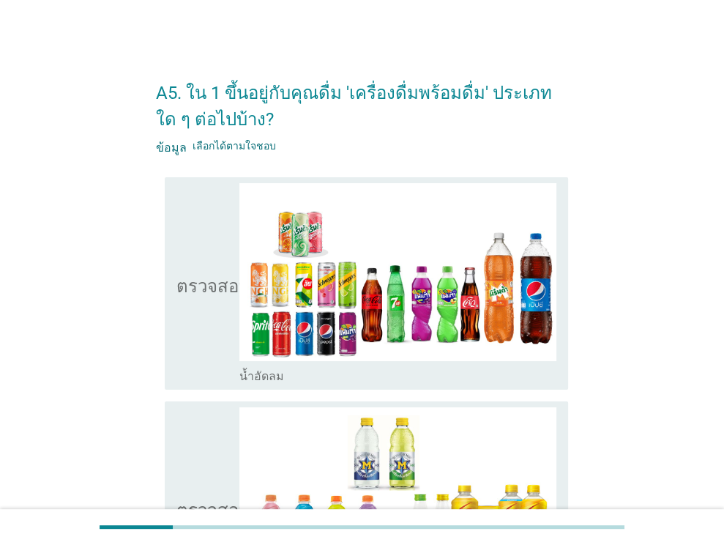
click at [219, 338] on icon "ตรวจสอบ" at bounding box center [213, 283] width 73 height 201
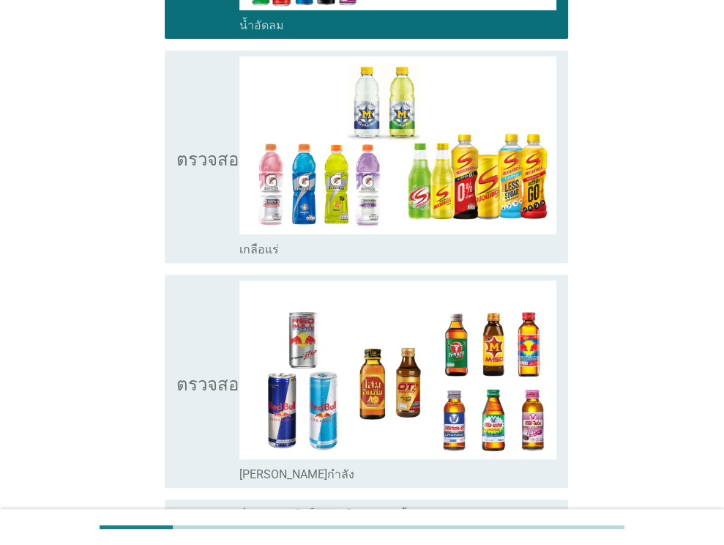
scroll to position [504, 0]
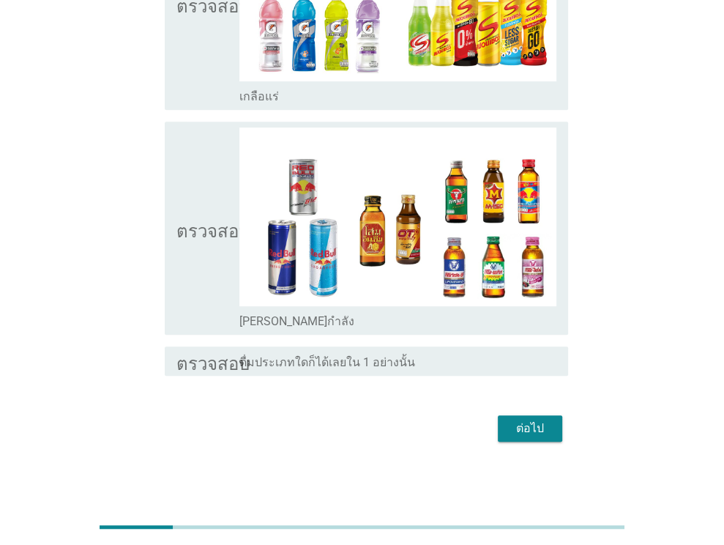
click at [530, 438] on button "ต่อไป" at bounding box center [530, 428] width 64 height 26
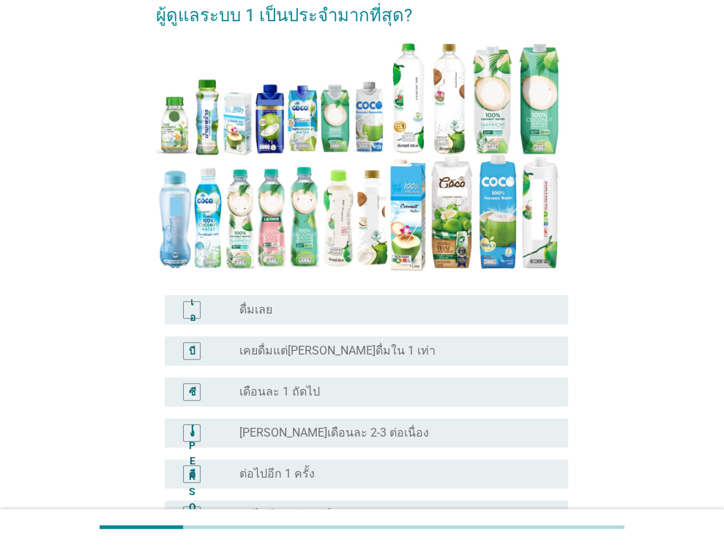
scroll to position [168, 0]
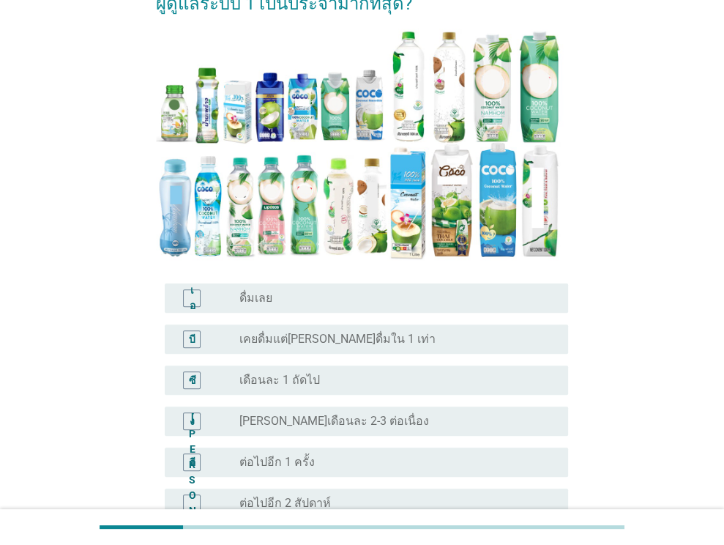
click at [409, 332] on div "ปุ่มวิทยุ[PERSON_NAME]เลือก เคยดื่มแต่[PERSON_NAME]ดื่มใน 1 เท่า" at bounding box center [392, 339] width 305 height 15
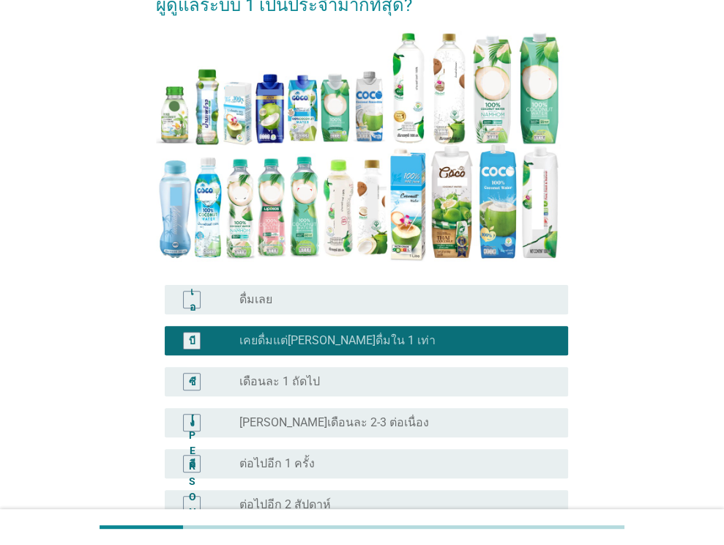
scroll to position [468, 0]
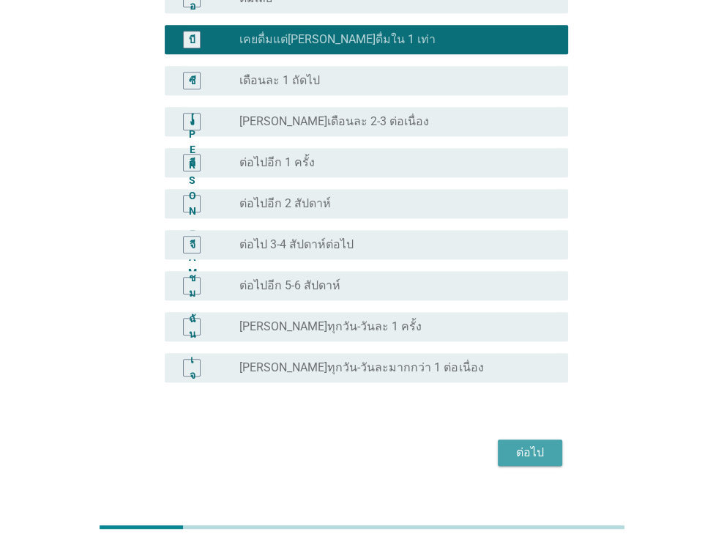
click at [522, 445] on font "ต่อไป" at bounding box center [530, 452] width 28 height 14
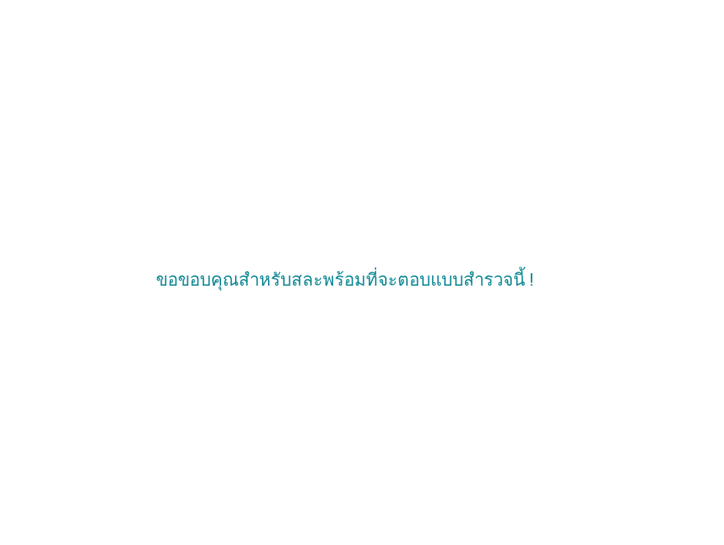
scroll to position [0, 0]
